Goal: Task Accomplishment & Management: Use online tool/utility

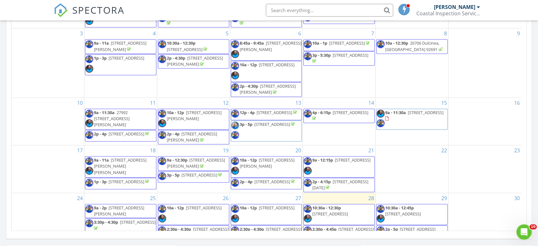
scroll to position [591, 549]
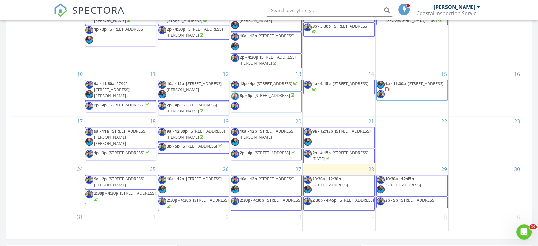
click at [254, 180] on span "10a - 12p" at bounding box center [248, 179] width 17 height 6
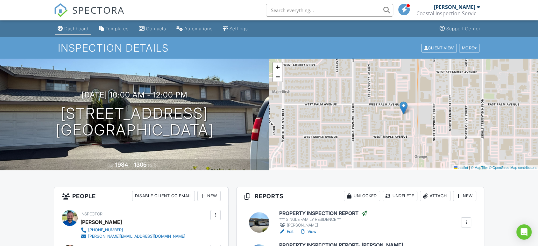
click at [73, 28] on div "Dashboard" at bounding box center [76, 28] width 24 height 5
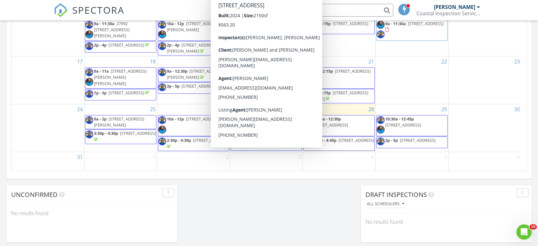
scroll to position [389, 0]
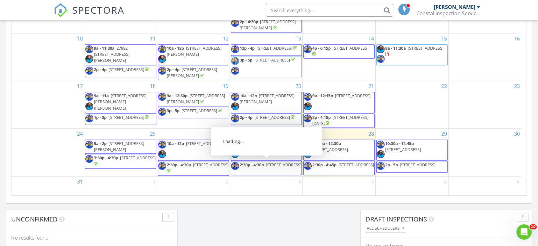
click at [267, 166] on span "9 Wheatstone, Ladera Ranch 92694" at bounding box center [284, 165] width 36 height 6
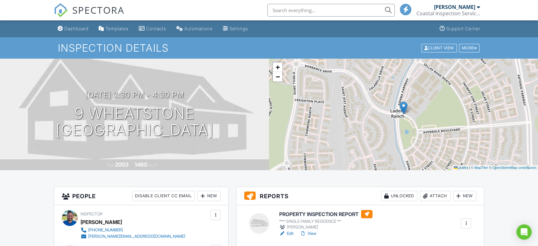
click at [465, 54] on div "Inspection Details Client View More Property Details Reschedule Share Cancel De…" at bounding box center [269, 47] width 538 height 21
click at [466, 47] on div "More" at bounding box center [469, 48] width 21 height 9
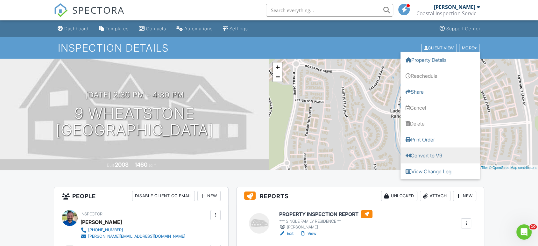
click at [435, 157] on link "Convert to V9" at bounding box center [440, 155] width 80 height 16
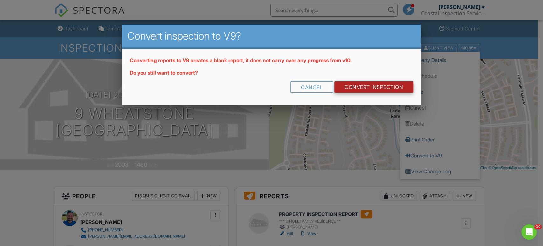
click at [383, 84] on link "CONVERT INSPECTION" at bounding box center [374, 86] width 79 height 11
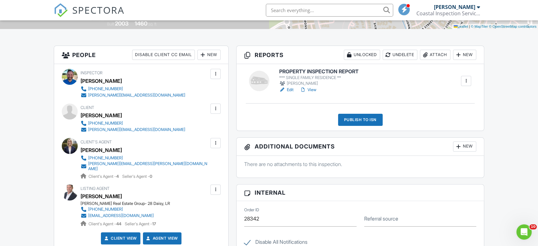
scroll to position [141, 0]
click at [323, 70] on h6 "PROPERTY INSPECTION REPORT" at bounding box center [318, 71] width 79 height 6
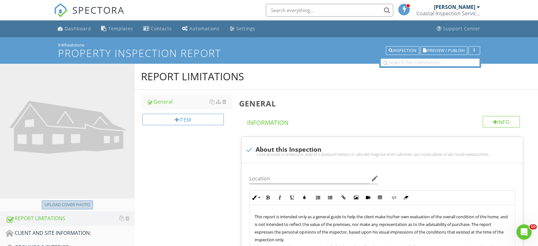
click at [61, 202] on div "Upload cover photo" at bounding box center [68, 205] width 46 height 6
type input "C:\fakepath\KJYR6863.JPG"
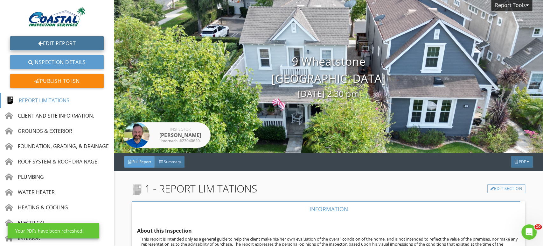
click at [51, 41] on link "Edit Report" at bounding box center [57, 43] width 94 height 14
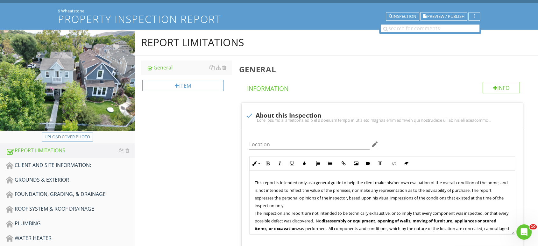
scroll to position [35, 0]
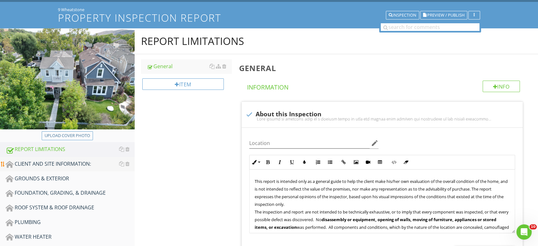
click at [73, 164] on div "CLIENT AND SITE INFORMATION:" at bounding box center [70, 164] width 129 height 8
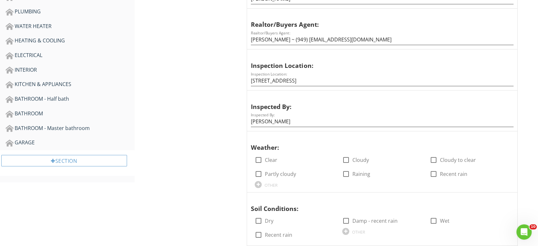
scroll to position [283, 0]
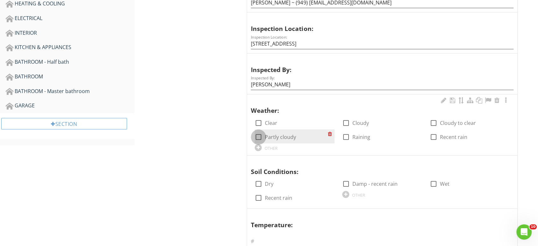
click at [260, 138] on div at bounding box center [258, 136] width 11 height 11
checkbox input "true"
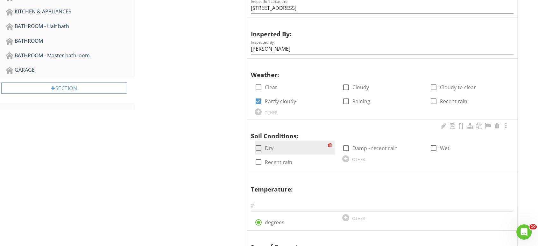
click at [257, 145] on div at bounding box center [258, 148] width 11 height 11
checkbox input "true"
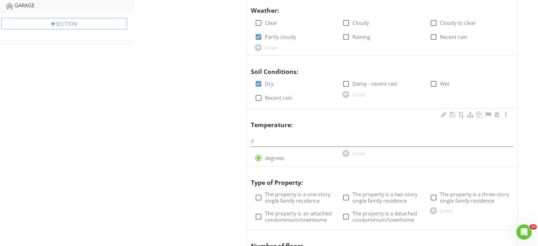
scroll to position [389, 0]
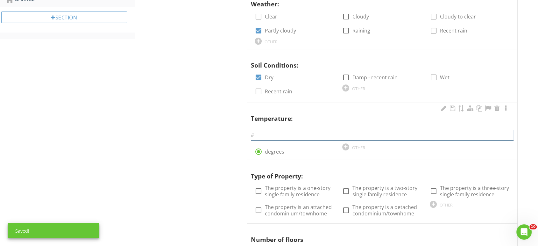
click at [262, 134] on input "text" at bounding box center [382, 135] width 263 height 11
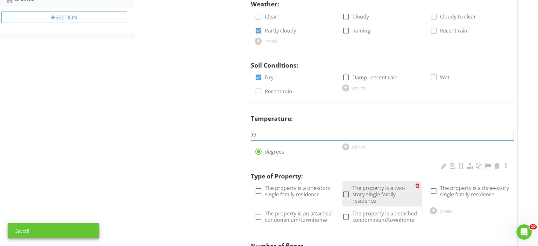
type input "77"
click at [346, 195] on div at bounding box center [346, 194] width 11 height 11
checkbox input "true"
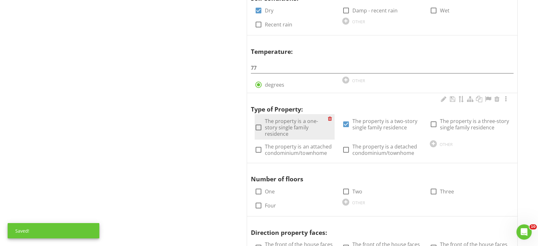
scroll to position [460, 0]
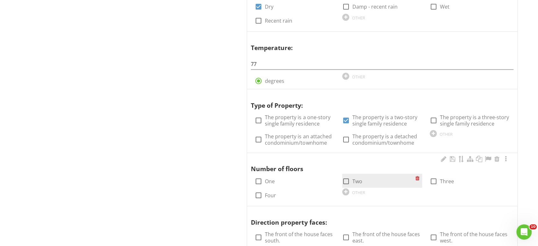
click at [349, 180] on div at bounding box center [346, 181] width 11 height 11
checkbox input "true"
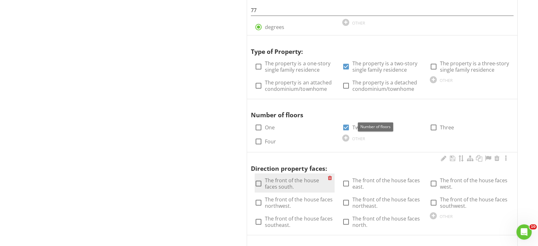
scroll to position [530, 0]
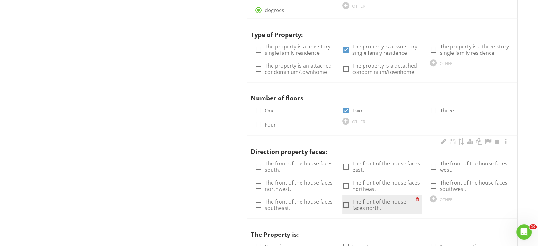
click at [344, 202] on div at bounding box center [346, 204] width 11 height 11
checkbox input "true"
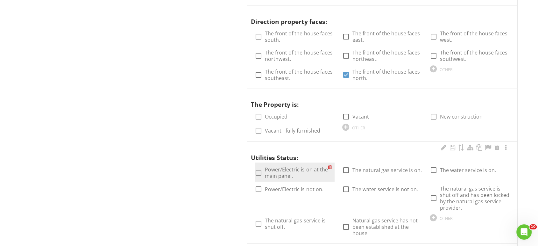
scroll to position [672, 0]
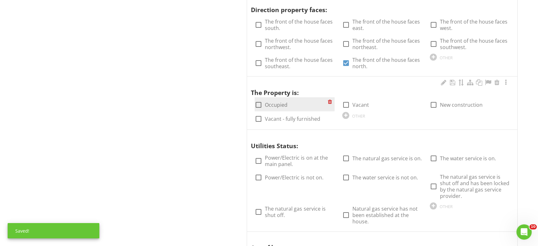
click at [260, 104] on div at bounding box center [258, 104] width 11 height 11
checkbox input "true"
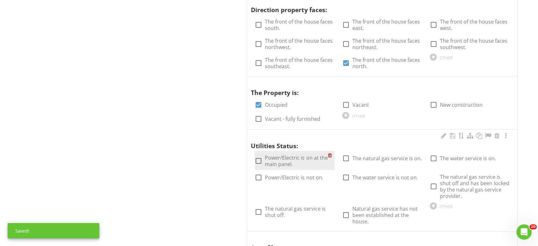
click at [261, 160] on div at bounding box center [258, 160] width 11 height 11
checkbox input "true"
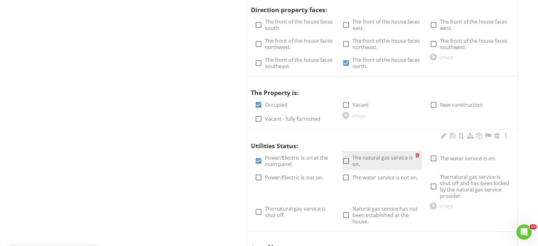
click at [346, 160] on div at bounding box center [346, 160] width 11 height 11
checkbox input "true"
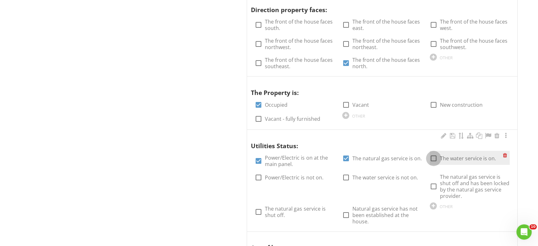
click at [430, 159] on div at bounding box center [433, 158] width 11 height 11
checkbox input "true"
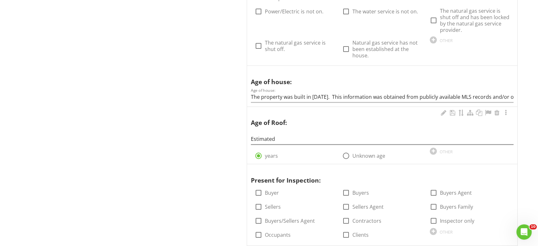
scroll to position [849, 0]
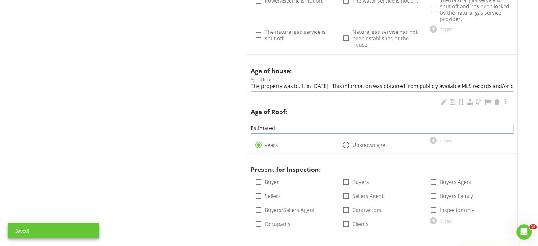
click at [283, 130] on input "Estimated" at bounding box center [382, 128] width 263 height 11
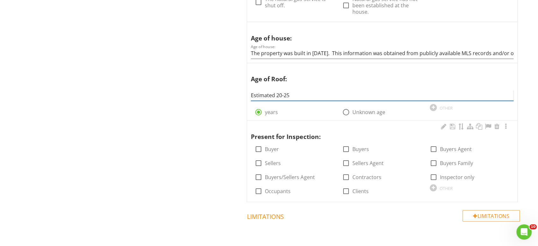
scroll to position [884, 0]
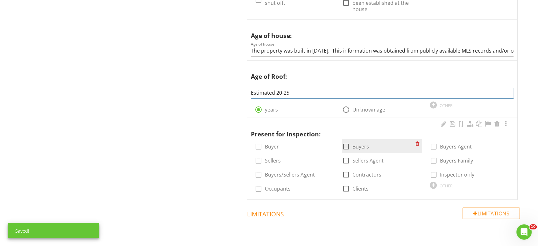
type input "Estimated 20-25"
click at [347, 145] on div at bounding box center [346, 146] width 11 height 11
checkbox input "true"
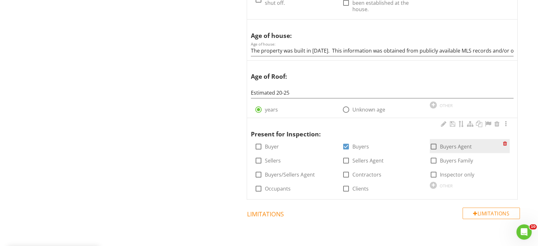
click at [438, 145] on div at bounding box center [433, 146] width 11 height 11
checkbox input "true"
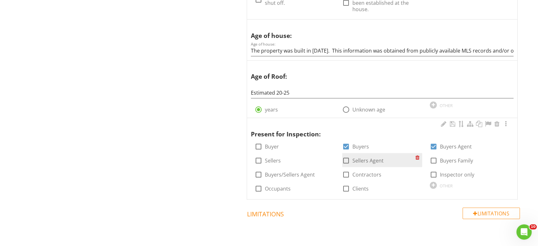
click at [347, 159] on div at bounding box center [346, 160] width 11 height 11
checkbox input "true"
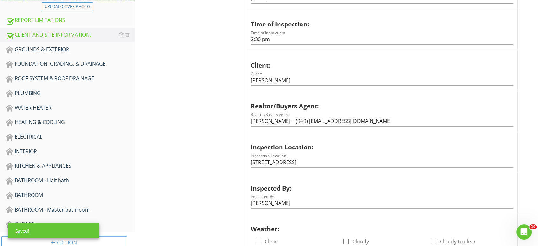
scroll to position [23, 0]
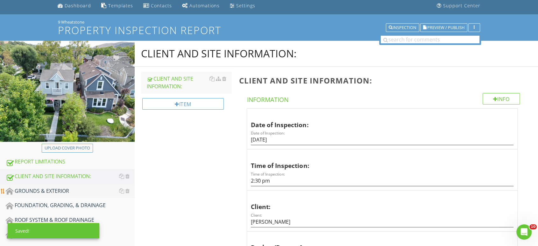
click at [57, 193] on div "GROUNDS & EXTERIOR" at bounding box center [70, 191] width 129 height 8
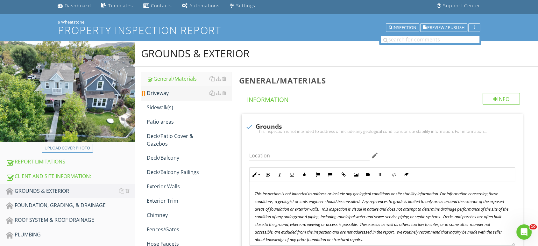
click at [154, 97] on link "Driveway" at bounding box center [189, 93] width 85 height 14
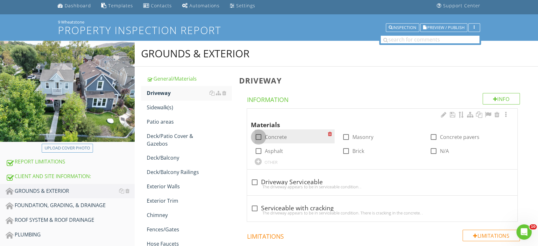
click at [254, 137] on div at bounding box center [258, 136] width 11 height 11
checkbox input "true"
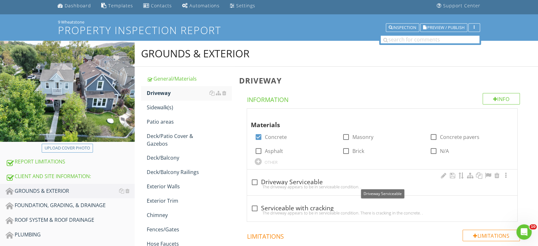
click at [255, 179] on div at bounding box center [254, 182] width 11 height 11
checkbox input "true"
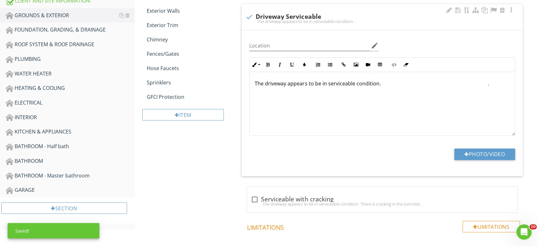
scroll to position [200, 0]
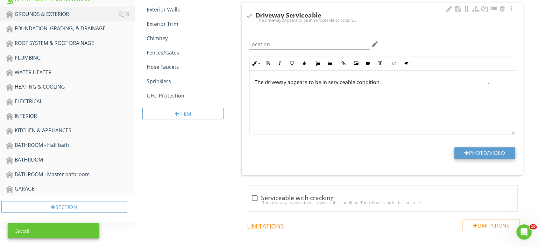
click at [465, 150] on button "Photo/Video" at bounding box center [484, 152] width 61 height 11
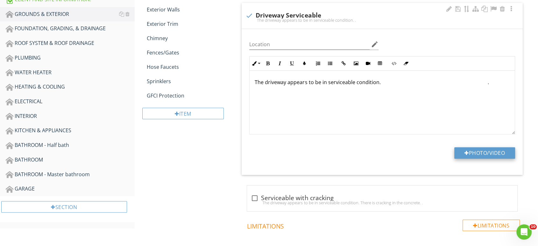
type input "C:\fakepath\IMG_7829.JPG"
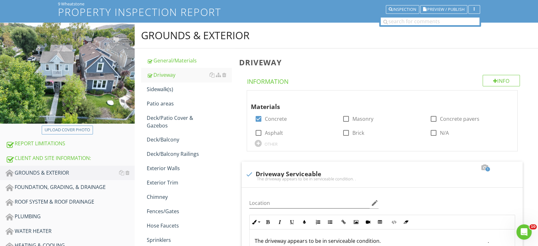
scroll to position [23, 0]
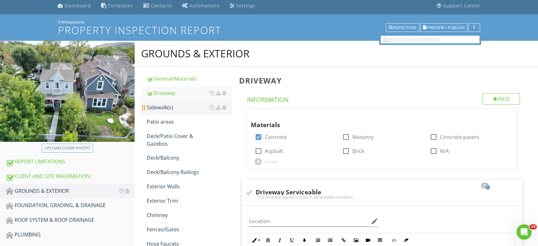
click at [174, 107] on div "Sidewalk(s)" at bounding box center [189, 107] width 85 height 8
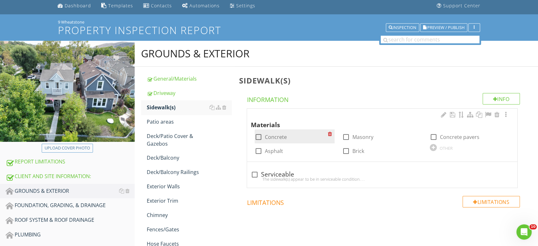
click at [259, 139] on div at bounding box center [258, 136] width 11 height 11
checkbox input "true"
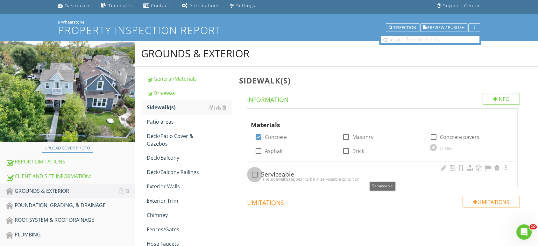
click at [257, 174] on div at bounding box center [254, 174] width 11 height 11
checkbox input "true"
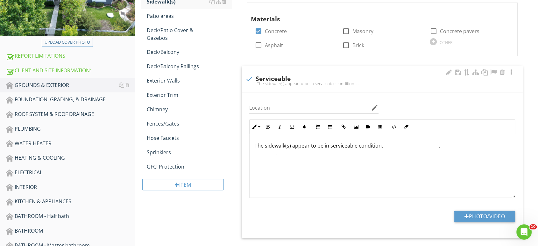
scroll to position [129, 0]
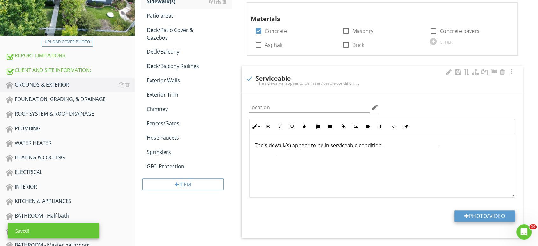
click at [470, 214] on button "Photo/Video" at bounding box center [484, 215] width 61 height 11
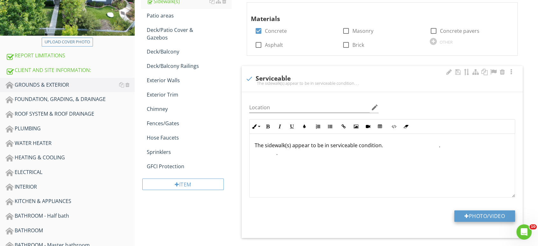
click at [468, 218] on button "Photo/Video" at bounding box center [484, 215] width 61 height 11
type input "C:\fakepath\IMG_7830.JPG"
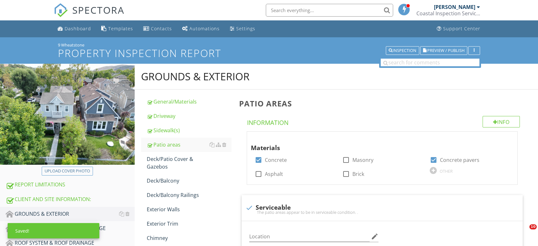
scroll to position [235, 0]
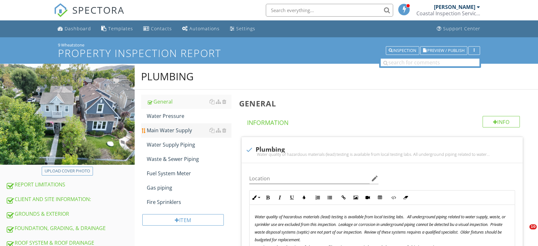
scroll to position [8, 0]
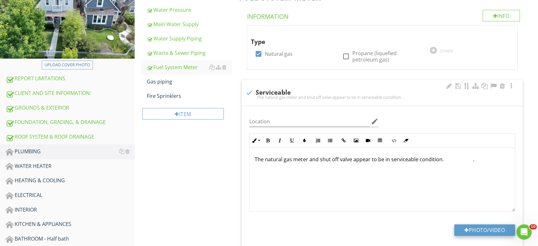
click at [474, 228] on button "Photo/Video" at bounding box center [484, 229] width 61 height 11
type input "C:\fakepath\IMG_7831.JPG"
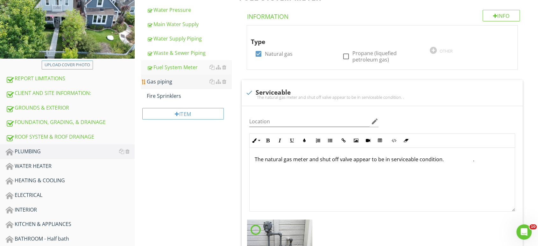
click at [167, 80] on div "Gas piping" at bounding box center [189, 82] width 85 height 8
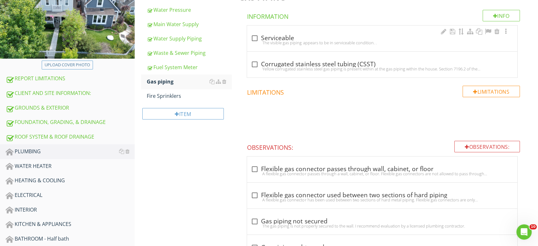
click at [252, 37] on div at bounding box center [254, 38] width 11 height 11
checkbox input "true"
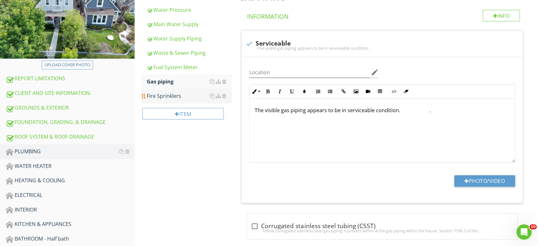
click at [157, 95] on div "Fire Sprinklers" at bounding box center [189, 96] width 85 height 8
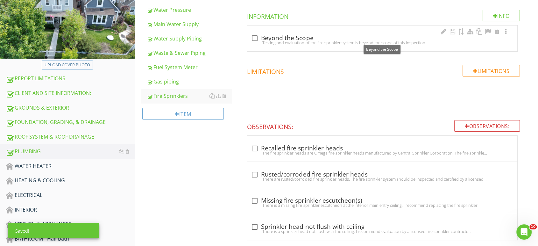
click at [255, 39] on div at bounding box center [254, 38] width 11 height 11
checkbox input "true"
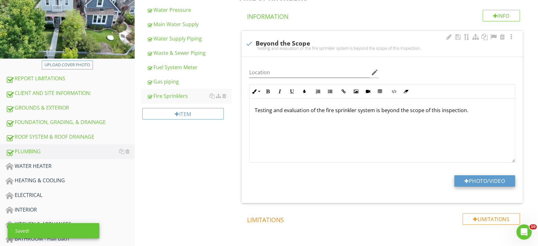
click at [467, 182] on button "Photo/Video" at bounding box center [484, 180] width 61 height 11
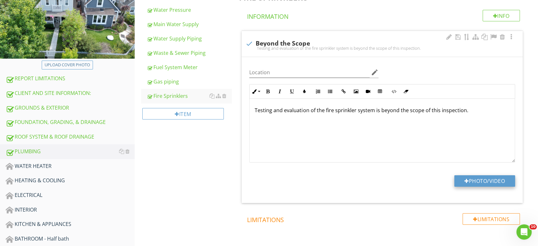
type input "C:\fakepath\IMG_7952.JPG"
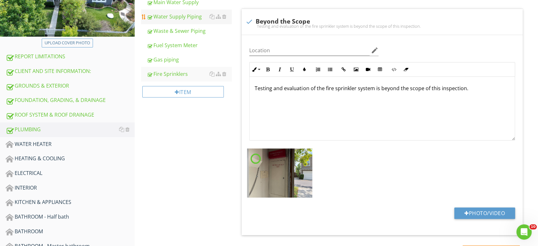
scroll to position [141, 0]
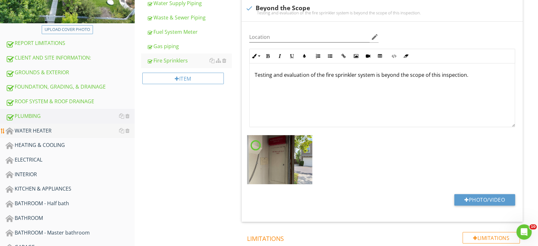
click at [43, 131] on div "WATER HEATER" at bounding box center [70, 131] width 129 height 8
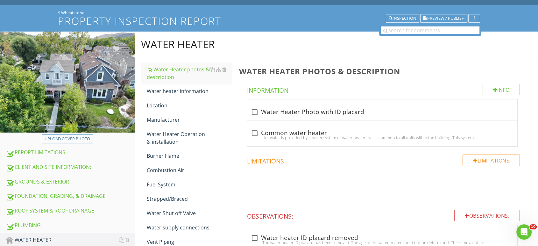
scroll to position [4, 0]
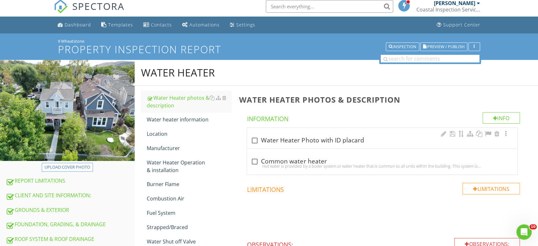
click at [257, 137] on div at bounding box center [254, 140] width 11 height 11
checkbox input "true"
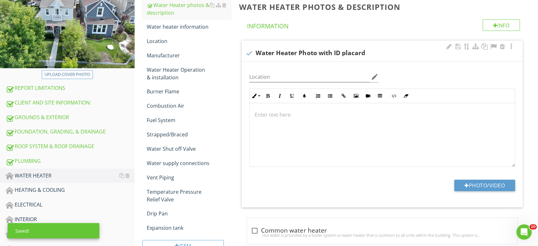
scroll to position [110, 0]
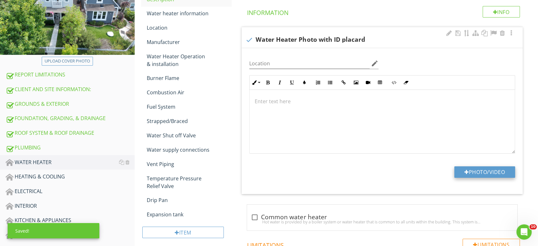
click at [473, 172] on button "Photo/Video" at bounding box center [484, 171] width 61 height 11
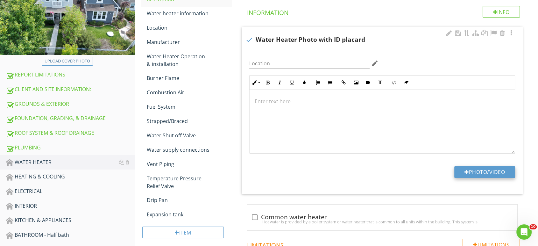
type input "C:\fakepath\IMG_7943.JPG"
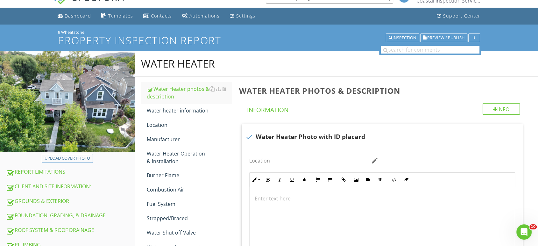
scroll to position [4, 0]
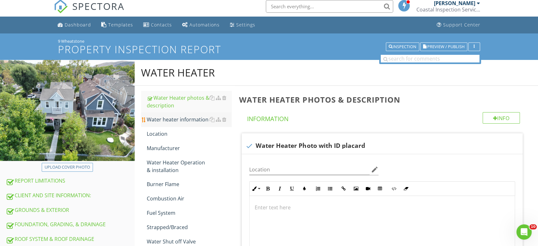
click at [188, 123] on div "Water heater information" at bounding box center [189, 120] width 85 height 8
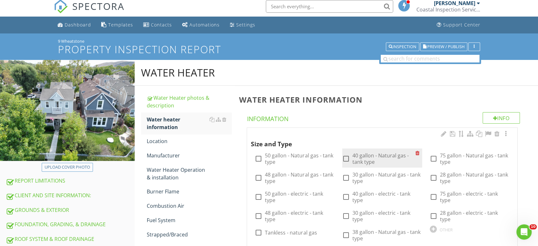
click at [341, 158] on div at bounding box center [346, 158] width 11 height 11
checkbox input "true"
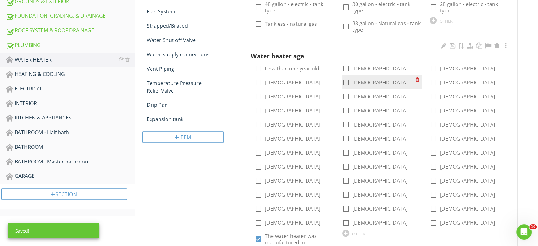
scroll to position [216, 0]
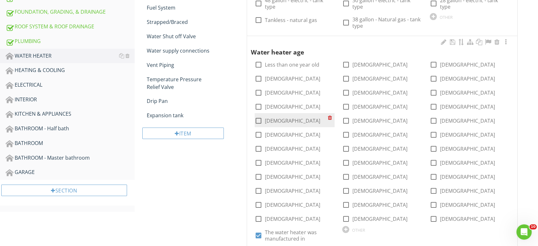
click at [257, 115] on div at bounding box center [258, 120] width 11 height 11
checkbox input "true"
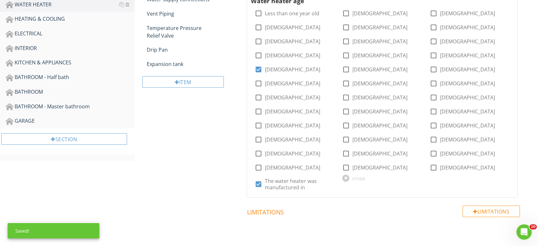
scroll to position [280, 0]
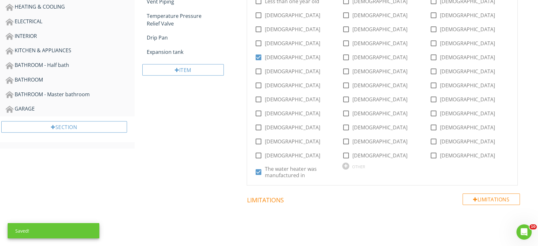
click at [346, 159] on div "Water heater age check_box_outline_blank Less than one year old check_box_outli…" at bounding box center [382, 78] width 263 height 206
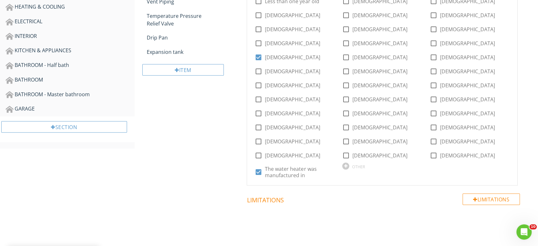
click at [346, 159] on div "Water heater age check_box_outline_blank Less than one year old check_box_outli…" at bounding box center [382, 78] width 263 height 206
click at [346, 162] on div at bounding box center [345, 165] width 7 height 7
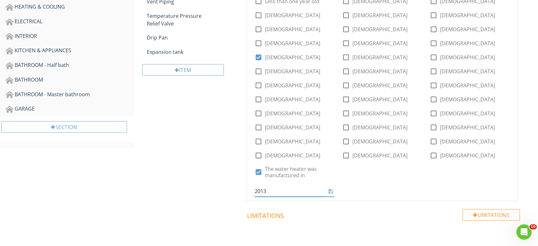
type input "2013"
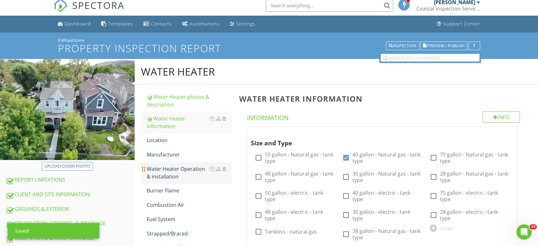
scroll to position [0, 0]
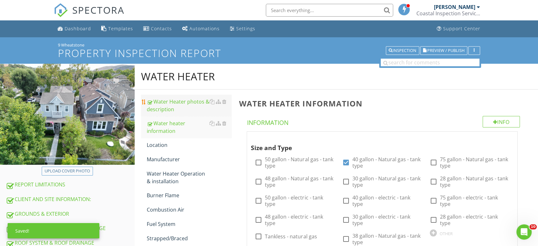
click at [171, 111] on div "Water Heater photos & description" at bounding box center [189, 105] width 85 height 15
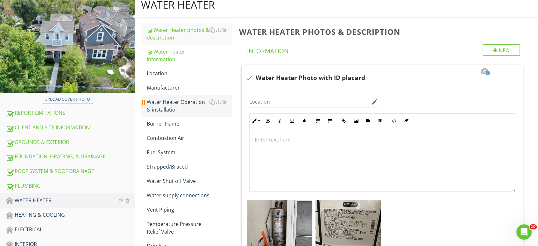
scroll to position [71, 0]
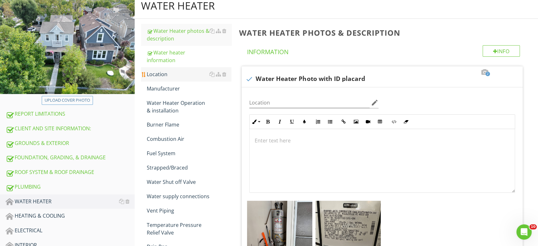
click at [169, 75] on div "Location" at bounding box center [189, 74] width 85 height 8
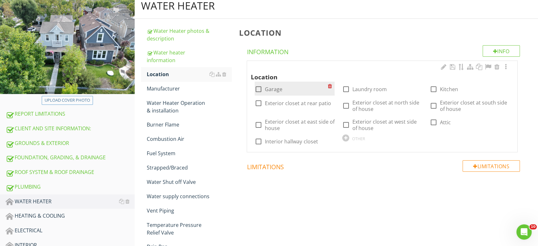
click at [254, 90] on div at bounding box center [258, 89] width 11 height 11
checkbox input "true"
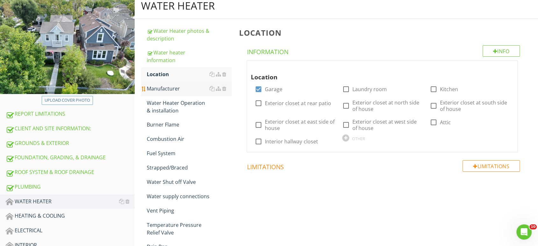
click at [154, 94] on link "Manufacturer" at bounding box center [189, 88] width 85 height 14
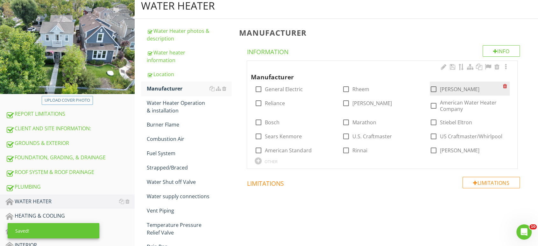
click at [437, 91] on div at bounding box center [433, 89] width 11 height 11
checkbox input "true"
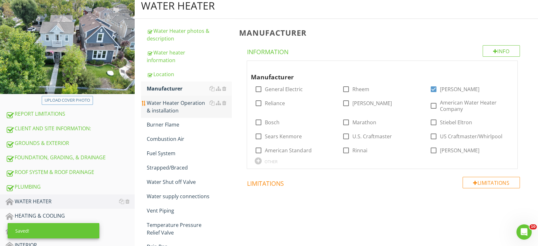
click at [190, 104] on div "Water Heater Operation & installation" at bounding box center [189, 106] width 85 height 15
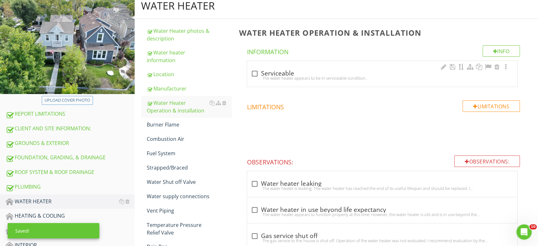
click at [255, 71] on div at bounding box center [254, 73] width 11 height 11
checkbox input "true"
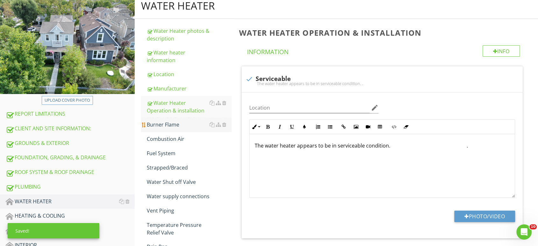
click at [176, 129] on link "Burner Flame" at bounding box center [189, 124] width 85 height 14
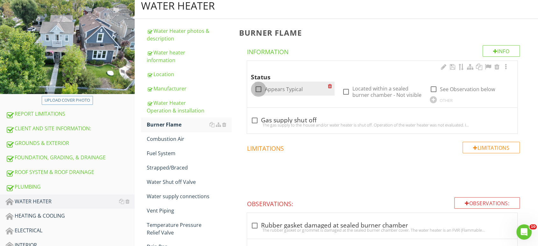
click at [261, 92] on div at bounding box center [258, 89] width 11 height 11
checkbox input "true"
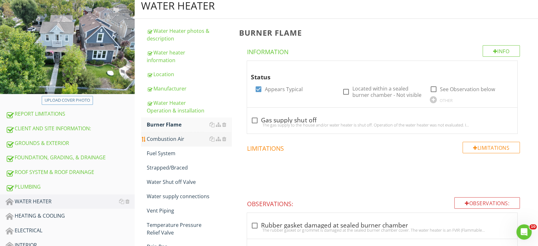
click at [168, 143] on link "Combustion Air" at bounding box center [189, 139] width 85 height 14
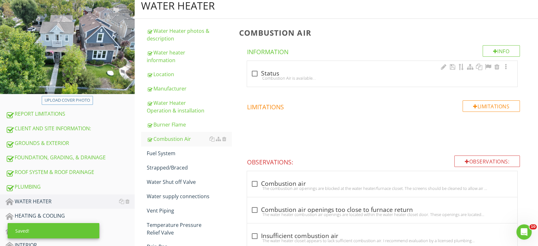
click at [254, 74] on div at bounding box center [254, 73] width 11 height 11
checkbox input "true"
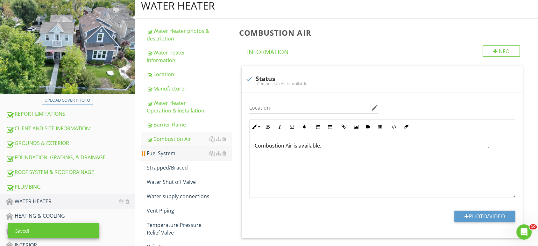
click at [167, 152] on div "Fuel System" at bounding box center [189, 153] width 85 height 8
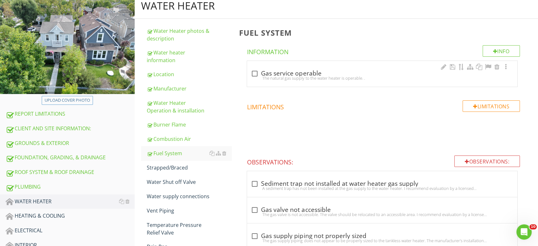
click at [256, 75] on div "The natural gas supply to the water heater is operable. ." at bounding box center [382, 77] width 263 height 5
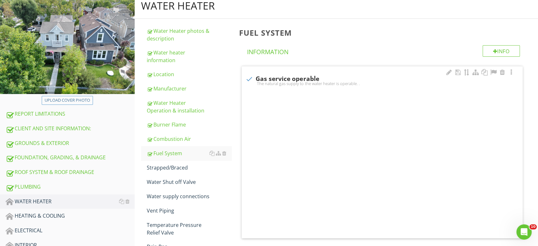
checkbox input "true"
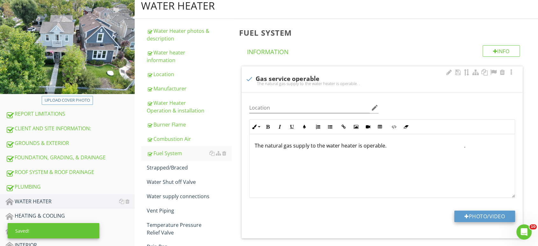
click at [470, 211] on button "Photo/Video" at bounding box center [484, 215] width 61 height 11
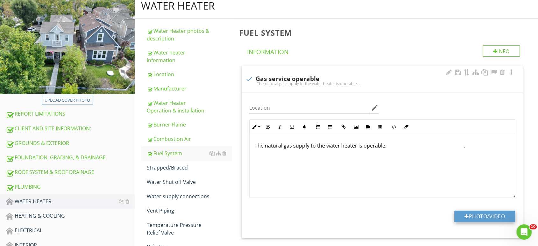
type input "C:\fakepath\IMG_7945.JPG"
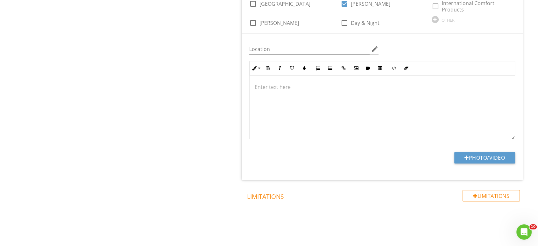
type input "C:\fakepath\IMG_7848.JPG"
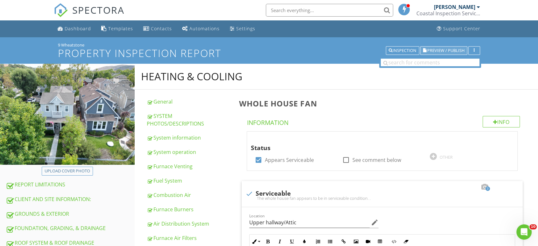
click at [441, 48] on span "Preview / Publish" at bounding box center [445, 50] width 37 height 4
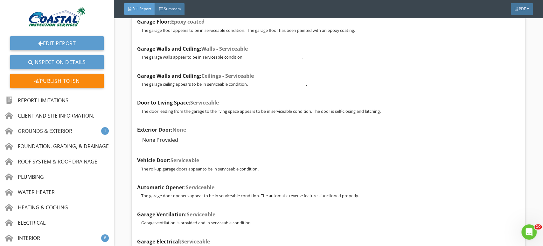
scroll to position [10958, 0]
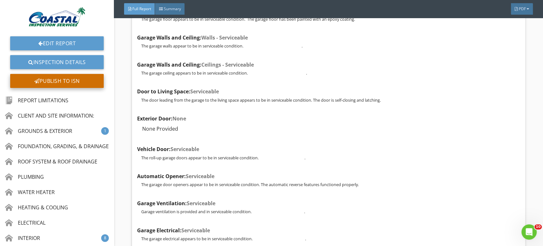
click at [62, 87] on div "Publish to ISN" at bounding box center [57, 81] width 94 height 14
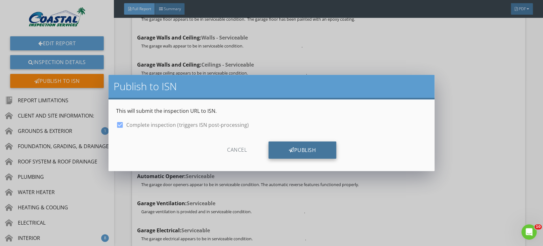
click at [297, 148] on div "Publish" at bounding box center [303, 149] width 68 height 17
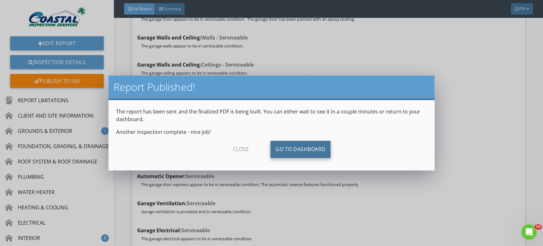
click at [310, 149] on link "Go To Dashboard" at bounding box center [301, 149] width 60 height 17
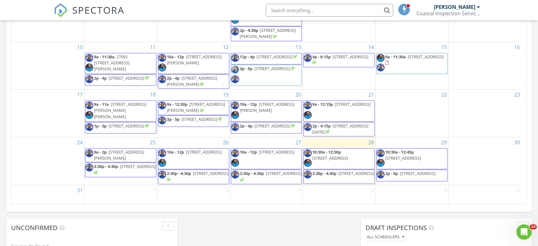
scroll to position [389, 0]
